Goal: Task Accomplishment & Management: Use online tool/utility

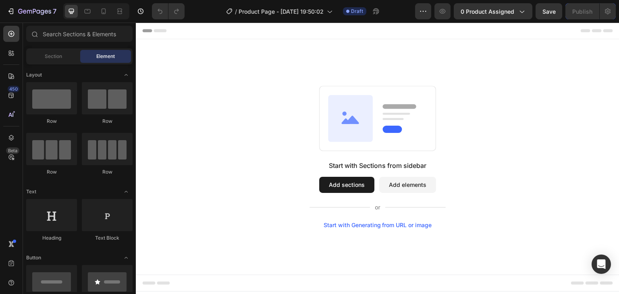
click at [155, 34] on span "Header" at bounding box center [160, 31] width 18 height 8
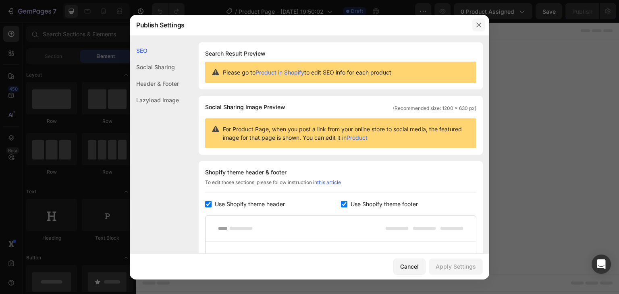
click at [474, 28] on button "button" at bounding box center [479, 25] width 13 height 13
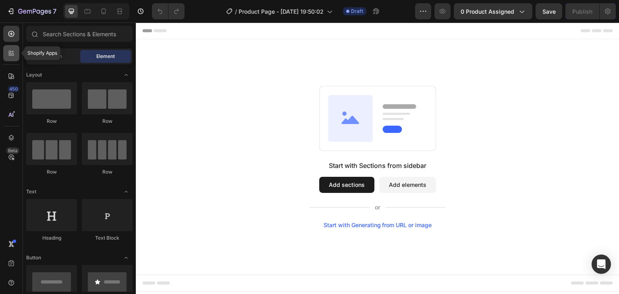
click at [13, 52] on icon at bounding box center [13, 52] width 2 height 2
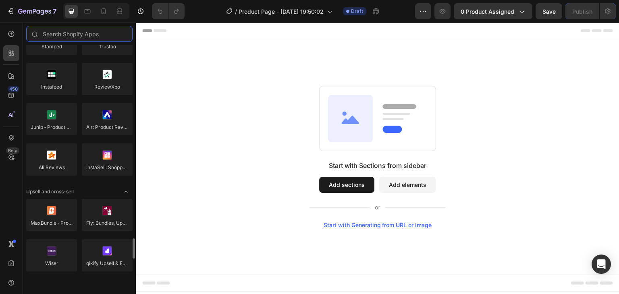
scroll to position [444, 0]
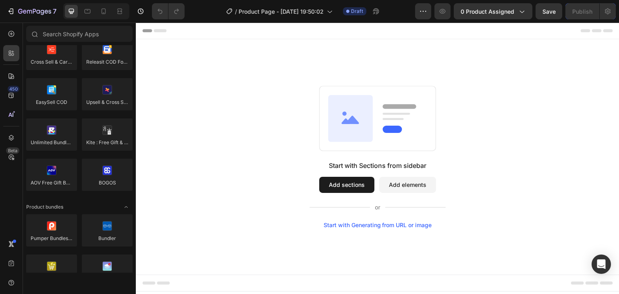
click at [346, 185] on button "Add sections" at bounding box center [346, 185] width 55 height 16
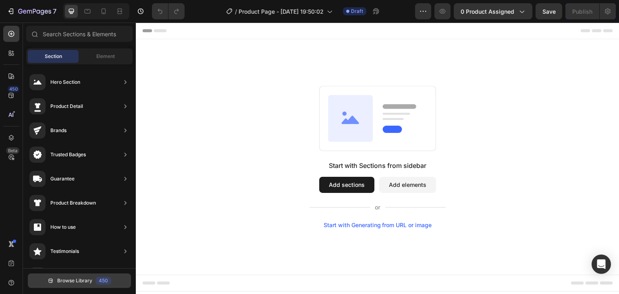
click at [98, 283] on div "450" at bounding box center [104, 281] width 16 height 8
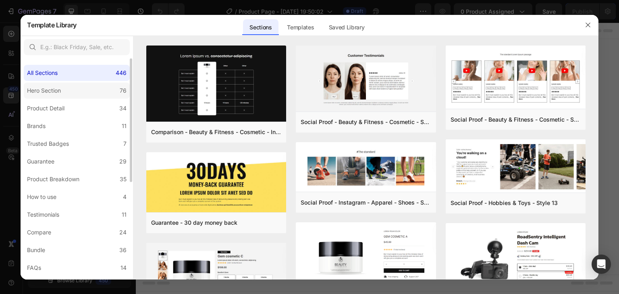
click at [64, 92] on div "Hero Section" at bounding box center [45, 91] width 37 height 10
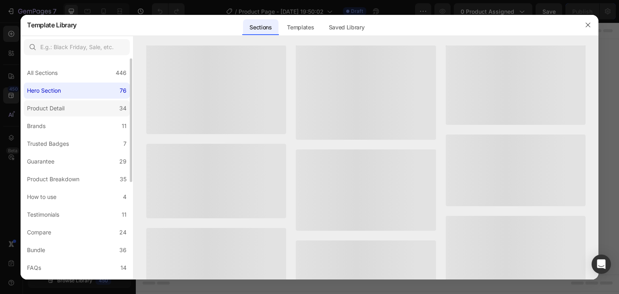
click at [64, 112] on div "Product Detail" at bounding box center [46, 109] width 38 height 10
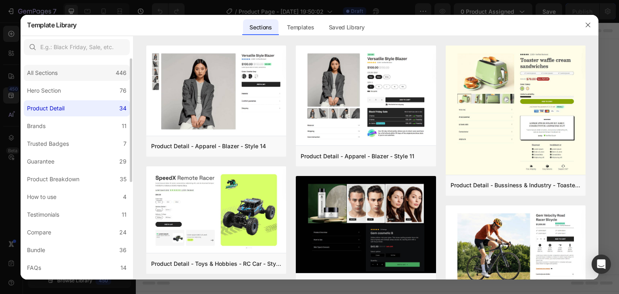
click at [64, 80] on div "All Sections 446" at bounding box center [77, 73] width 106 height 16
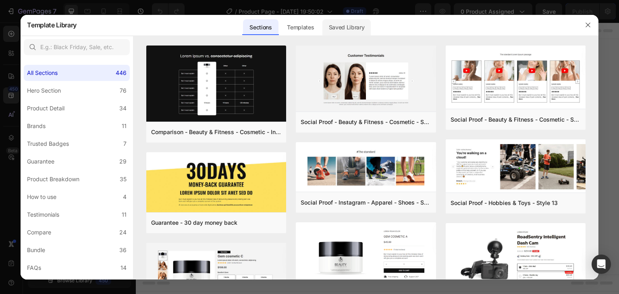
click at [353, 31] on div "Saved Library" at bounding box center [347, 27] width 49 height 16
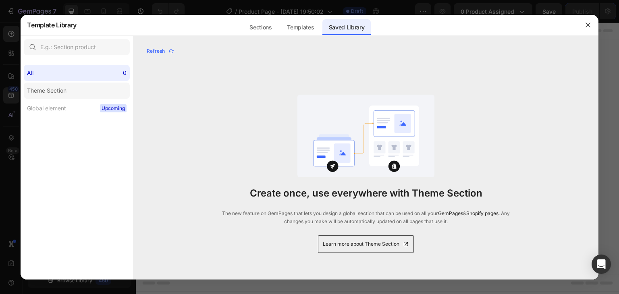
click at [81, 98] on label "Theme Section" at bounding box center [77, 91] width 106 height 16
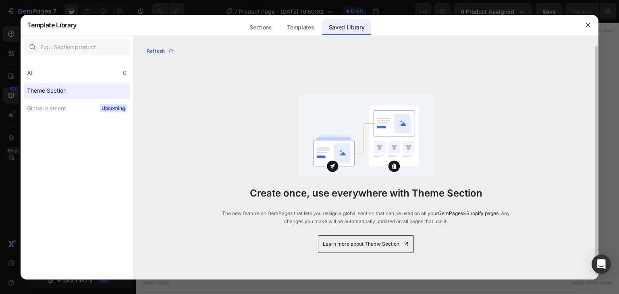
scroll to position [5, 0]
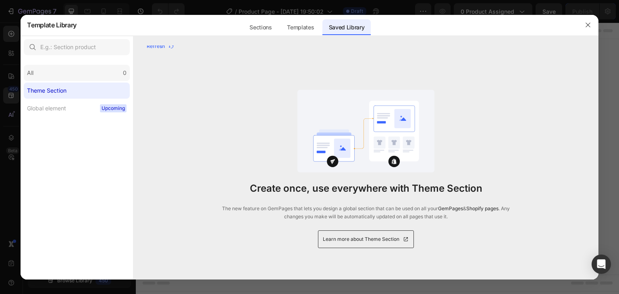
click at [69, 74] on div "All 0" at bounding box center [77, 73] width 106 height 16
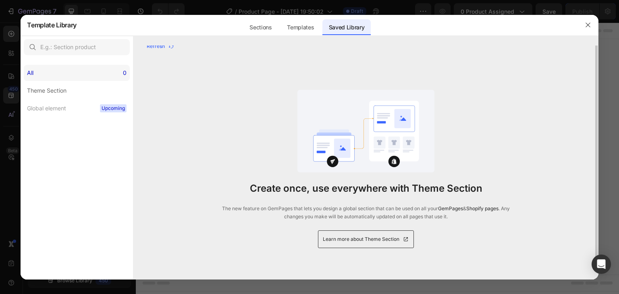
scroll to position [0, 0]
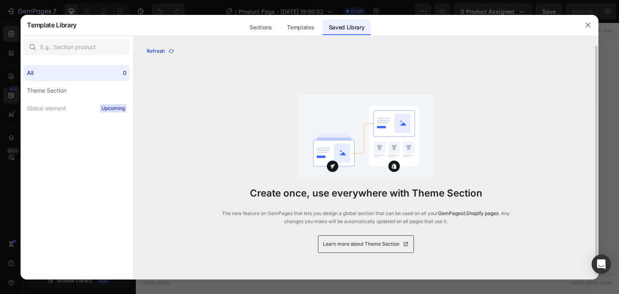
click at [163, 53] on div "Refresh" at bounding box center [161, 51] width 28 height 7
click at [582, 28] on button "button" at bounding box center [588, 25] width 13 height 13
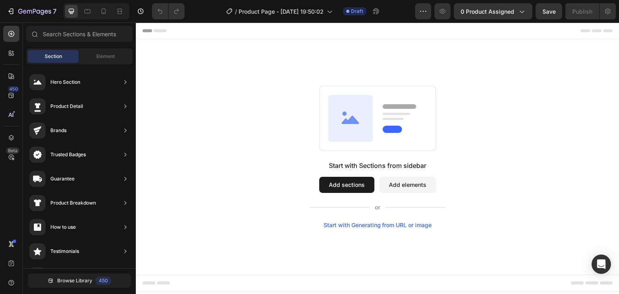
click at [364, 186] on button "Add sections" at bounding box center [346, 185] width 55 height 16
click at [108, 59] on span "Element" at bounding box center [105, 56] width 19 height 7
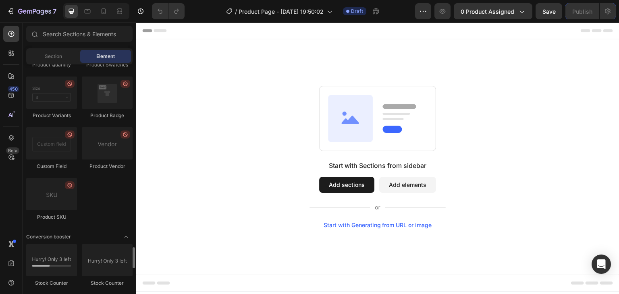
scroll to position [1815, 0]
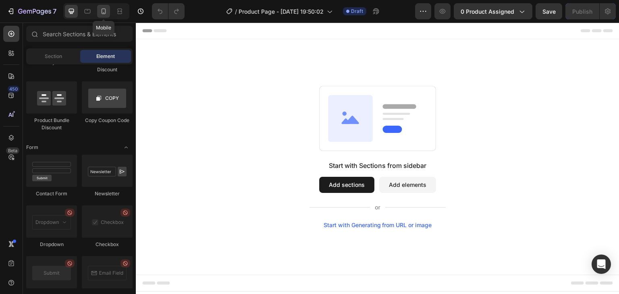
click at [103, 8] on icon at bounding box center [104, 11] width 8 height 8
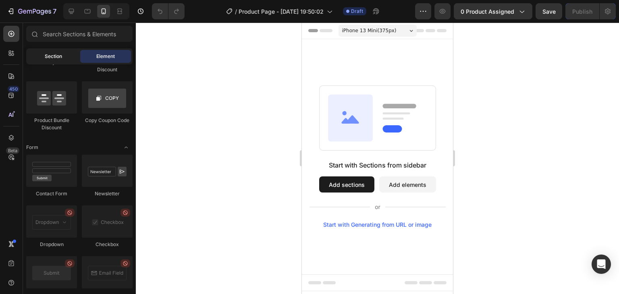
click at [54, 56] on span "Section" at bounding box center [53, 56] width 17 height 7
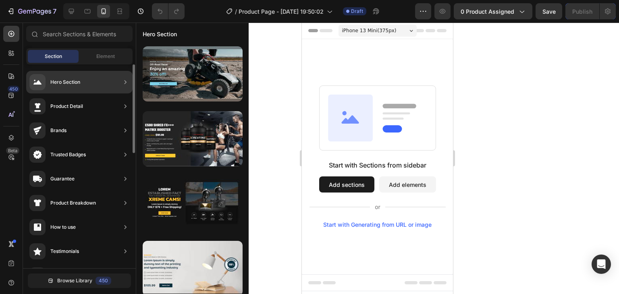
click at [59, 82] on div "Hero Section" at bounding box center [65, 82] width 30 height 8
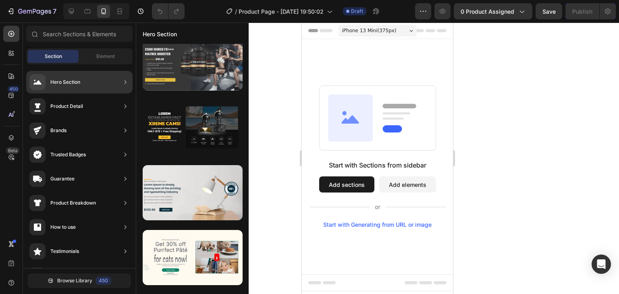
scroll to position [35, 0]
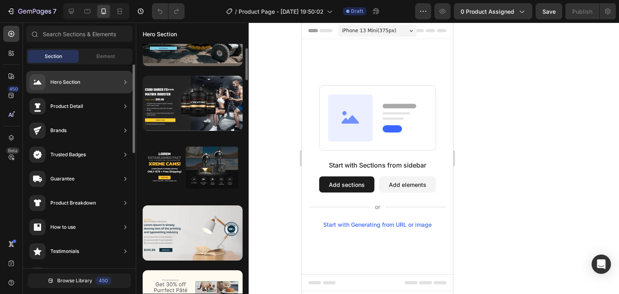
click at [126, 80] on icon at bounding box center [125, 82] width 8 height 8
click at [124, 85] on icon at bounding box center [125, 82] width 8 height 8
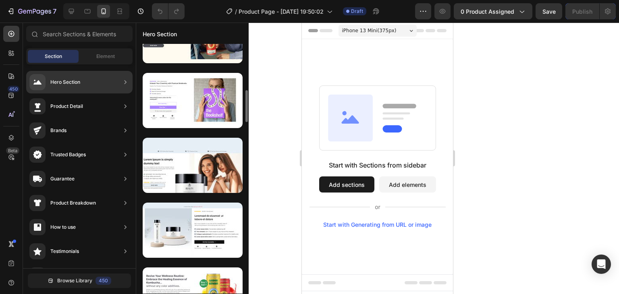
scroll to position [726, 0]
